Goal: Register for event/course

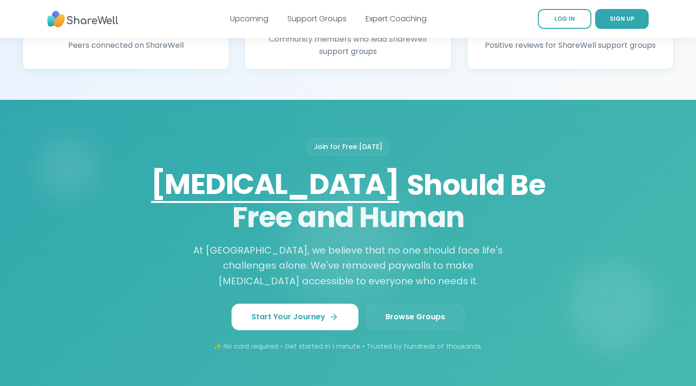
scroll to position [680, 0]
click at [429, 311] on span "Browse Groups" at bounding box center [416, 316] width 60 height 11
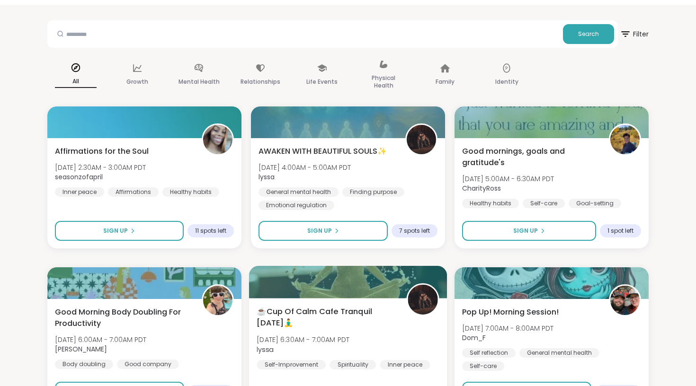
scroll to position [35, 0]
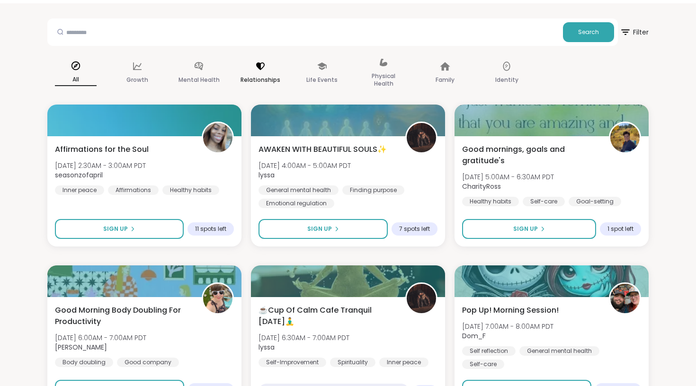
click at [253, 78] on p "Relationships" at bounding box center [261, 79] width 40 height 11
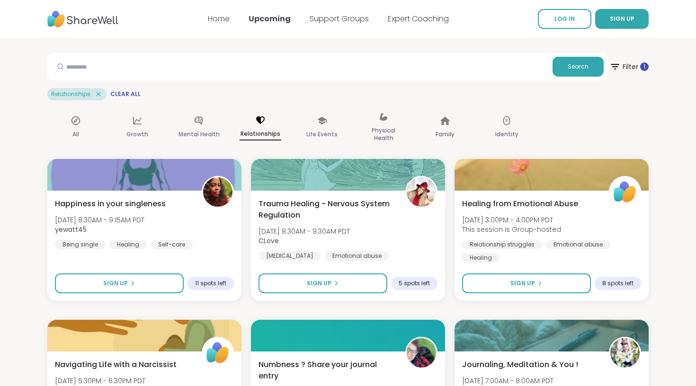
scroll to position [0, 0]
click at [320, 120] on icon at bounding box center [321, 121] width 9 height 8
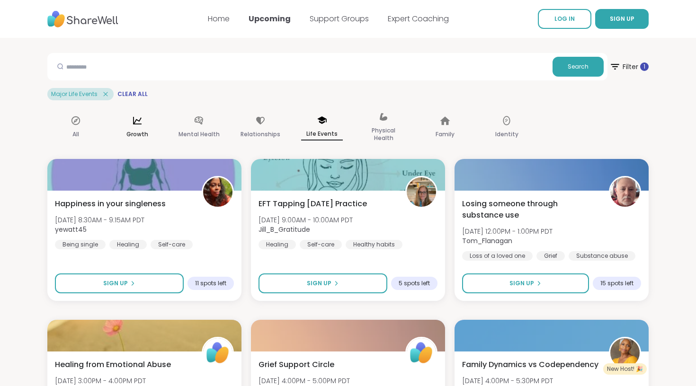
click at [142, 126] on div "Growth" at bounding box center [137, 127] width 57 height 47
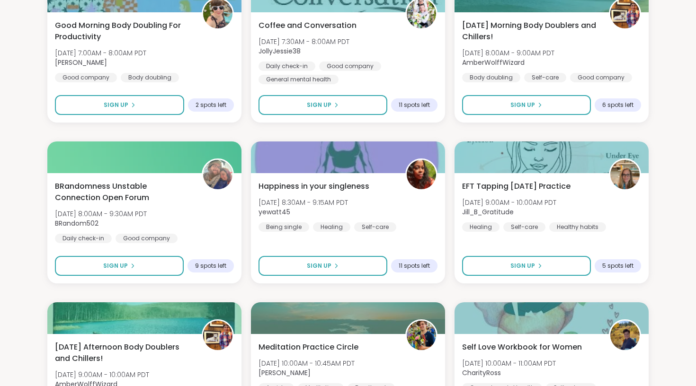
scroll to position [502, 0]
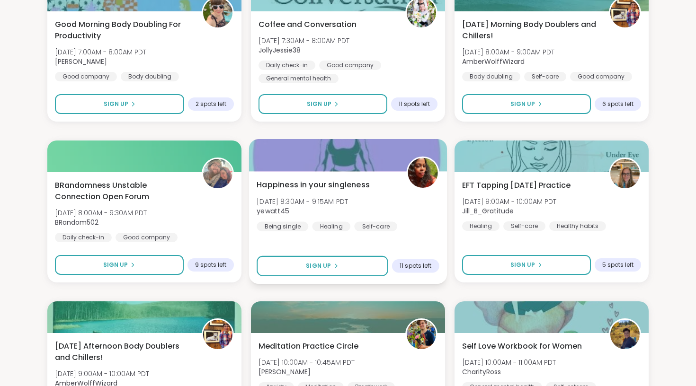
click at [321, 201] on span "Tue, Oct 07 | 8:30AM - 9:15AM PDT" at bounding box center [302, 201] width 91 height 9
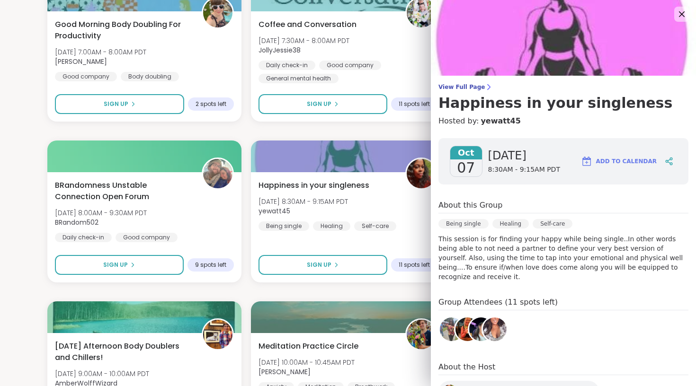
click at [492, 325] on img at bounding box center [495, 330] width 24 height 24
click at [496, 323] on img at bounding box center [495, 330] width 24 height 24
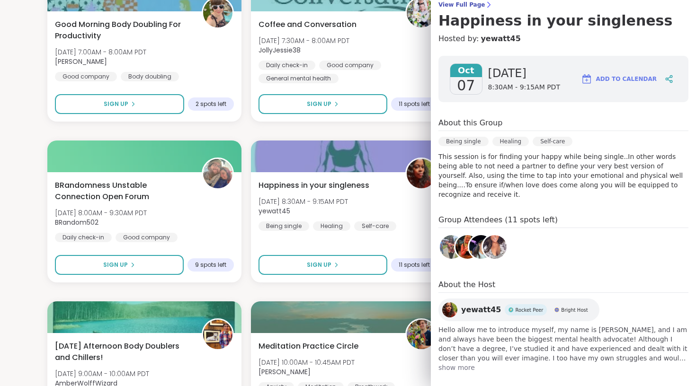
scroll to position [82, 0]
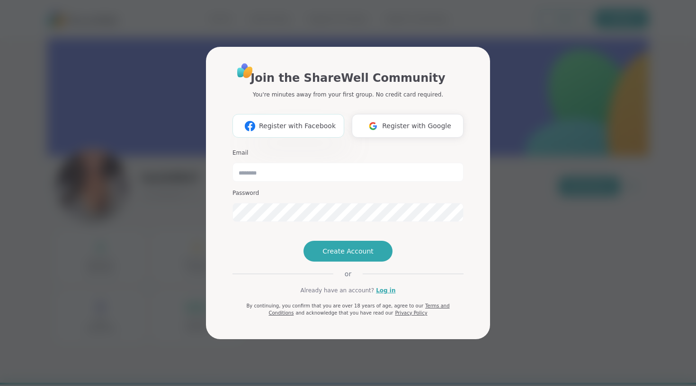
click at [316, 121] on span "Register with Facebook" at bounding box center [297, 126] width 77 height 10
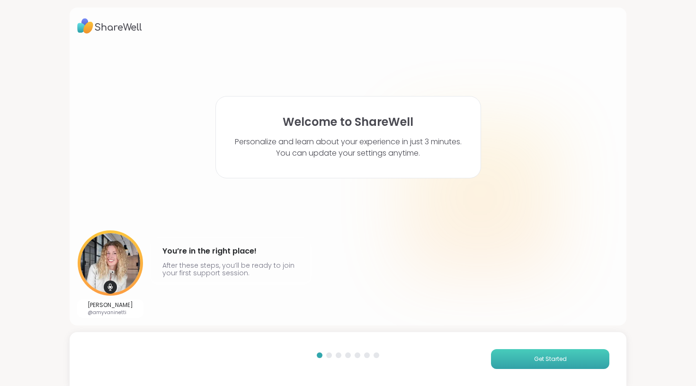
click at [530, 362] on button "Get Started" at bounding box center [550, 360] width 118 height 20
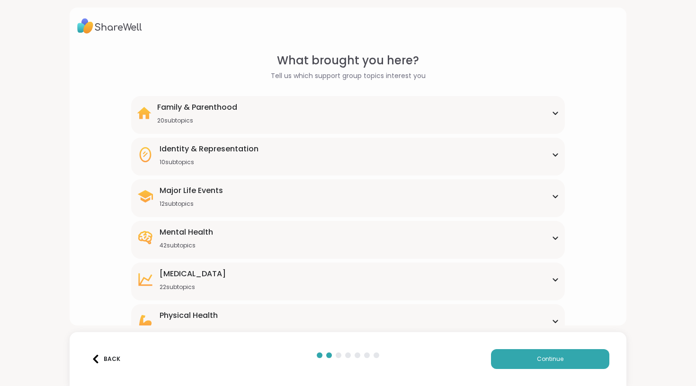
click at [523, 120] on div "Family & Parenthood 20 subtopics" at bounding box center [348, 113] width 422 height 23
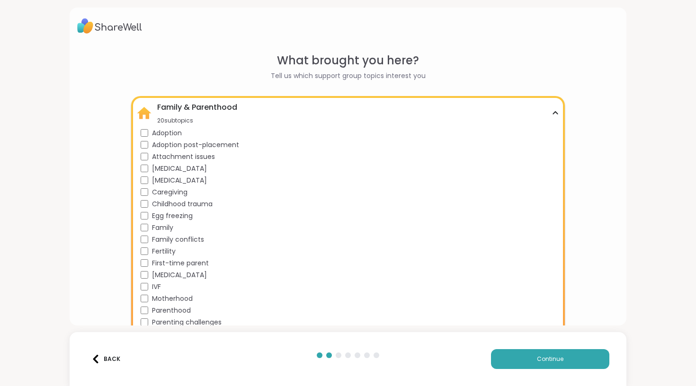
click at [550, 112] on div "Family & Parenthood 20 subtopics" at bounding box center [348, 113] width 422 height 23
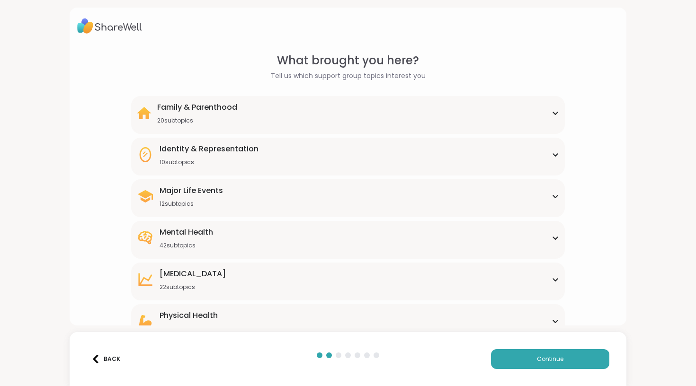
click at [554, 153] on icon at bounding box center [556, 155] width 8 height 5
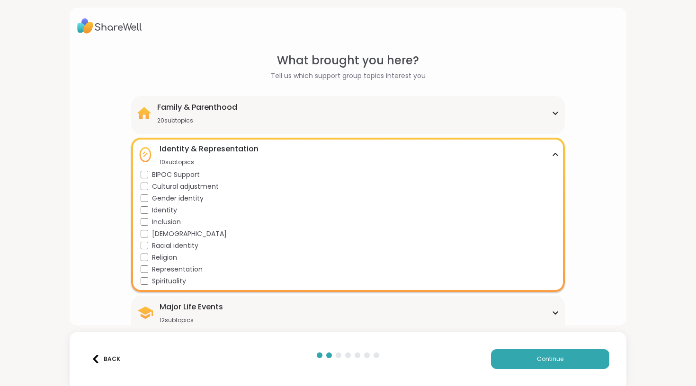
click at [554, 153] on icon at bounding box center [556, 155] width 8 height 5
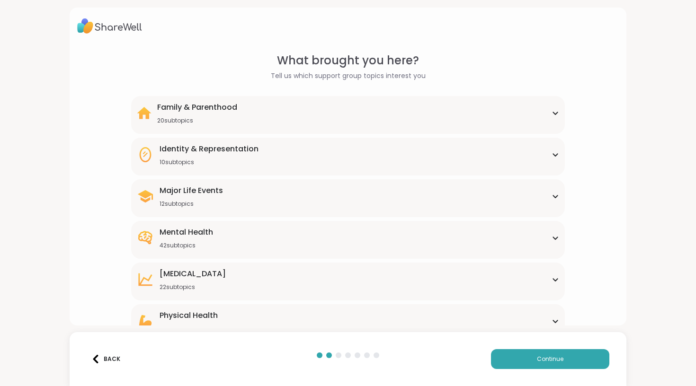
click at [552, 193] on div "Major Life Events 12 subtopics" at bounding box center [348, 196] width 422 height 23
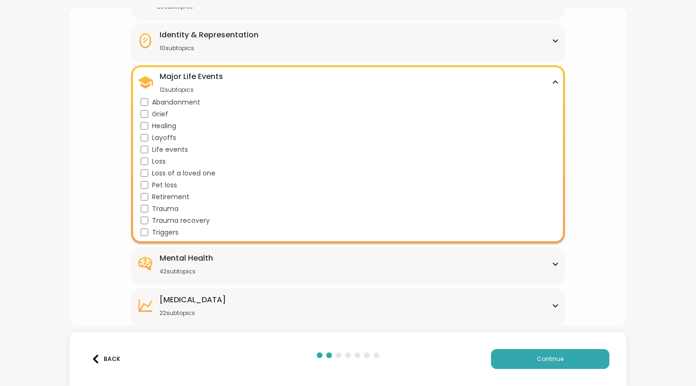
scroll to position [116, 0]
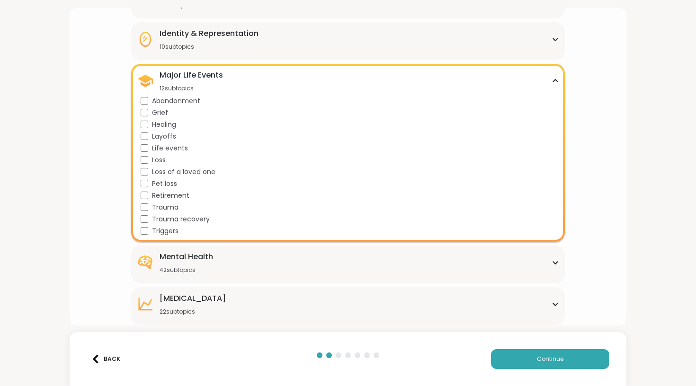
click at [549, 260] on div "Mental Health 42 subtopics" at bounding box center [348, 263] width 422 height 23
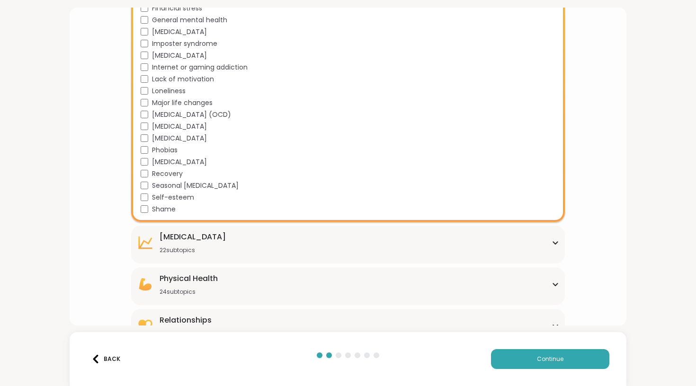
scroll to position [657, 0]
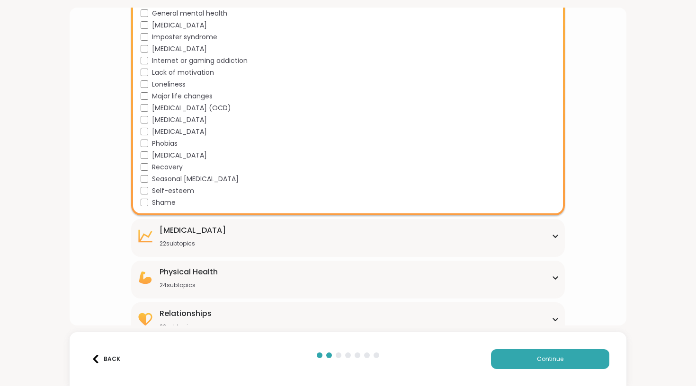
click at [251, 242] on div "Personal Growth 22 subtopics" at bounding box center [348, 236] width 422 height 23
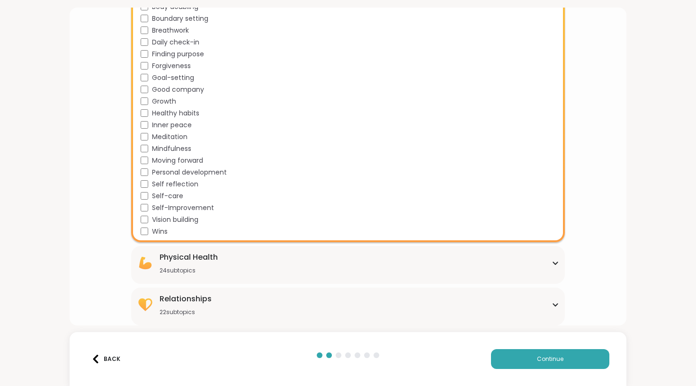
scroll to position [931, 0]
click at [167, 263] on div "Physical Health 24 subtopics" at bounding box center [189, 263] width 58 height 23
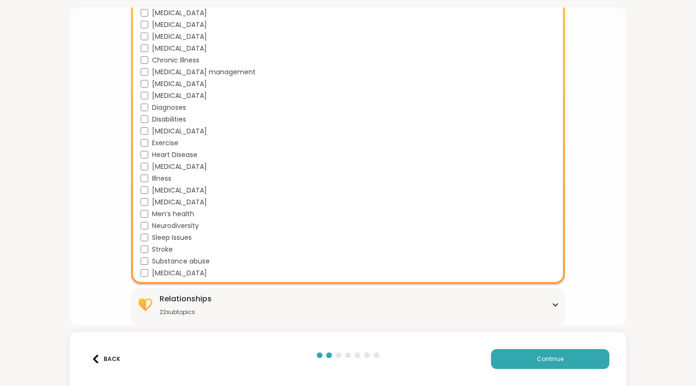
scroll to position [1213, 0]
click at [224, 297] on div "Relationships 22 subtopics" at bounding box center [348, 305] width 422 height 23
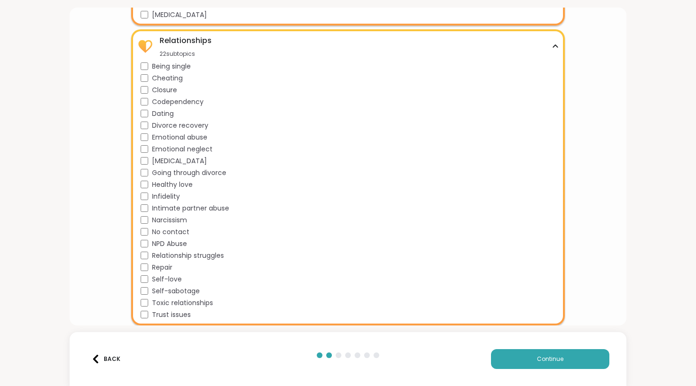
scroll to position [1472, 0]
click at [157, 278] on span "Self-love" at bounding box center [167, 280] width 30 height 10
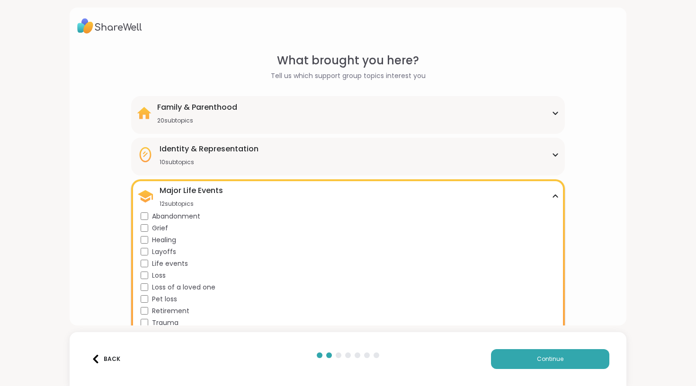
scroll to position [0, 0]
click at [528, 365] on button "Continue" at bounding box center [550, 360] width 118 height 20
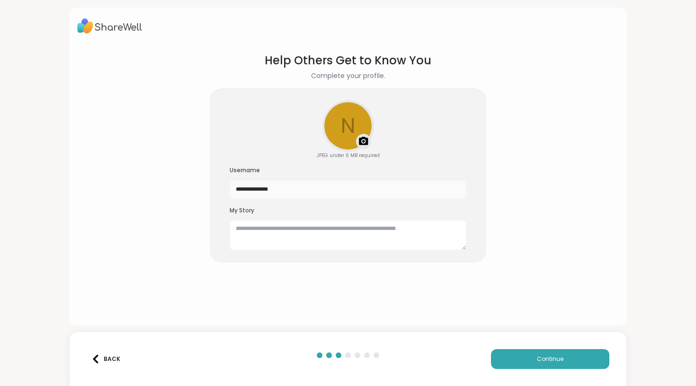
click at [361, 193] on input "**********" at bounding box center [348, 189] width 237 height 19
type input "**********"
click at [537, 363] on button "Continue" at bounding box center [550, 360] width 118 height 20
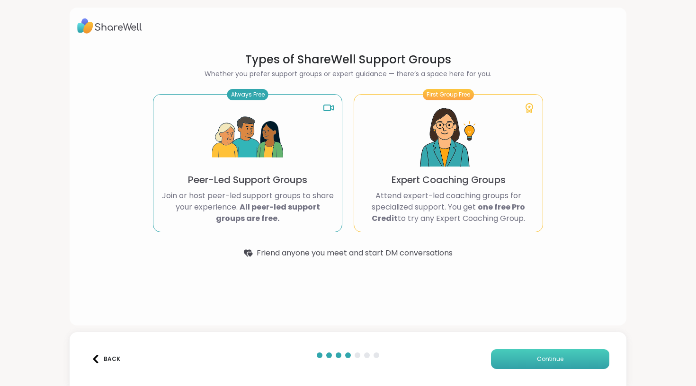
click at [514, 359] on button "Continue" at bounding box center [550, 360] width 118 height 20
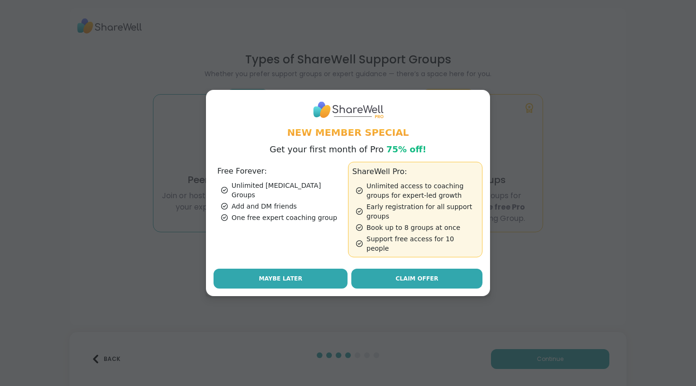
click at [300, 277] on span "Maybe Later" at bounding box center [281, 279] width 44 height 9
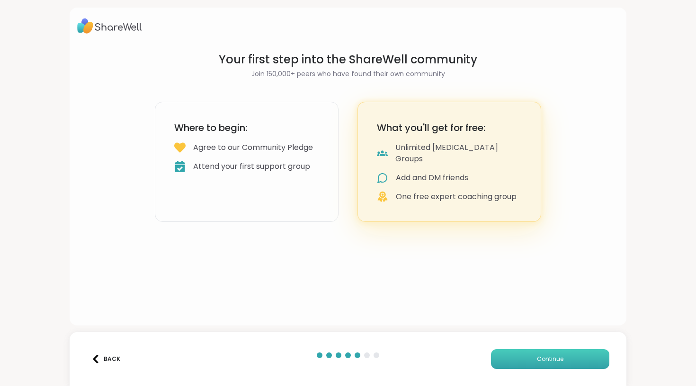
click at [517, 353] on button "Continue" at bounding box center [550, 360] width 118 height 20
